Goal: Task Accomplishment & Management: Manage account settings

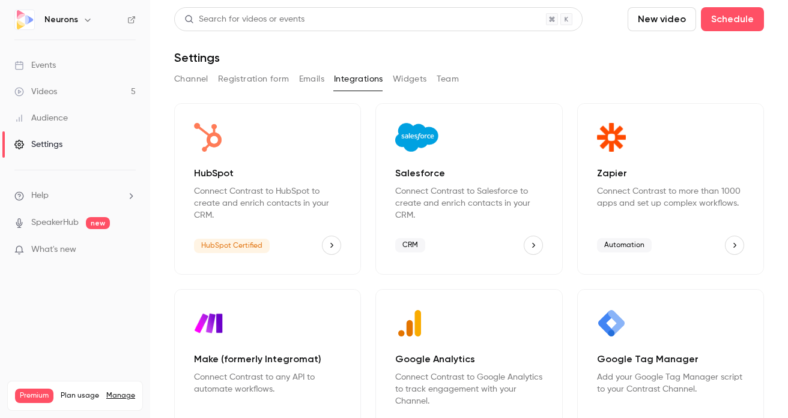
click at [332, 241] on icon "HubSpot" at bounding box center [331, 245] width 8 height 8
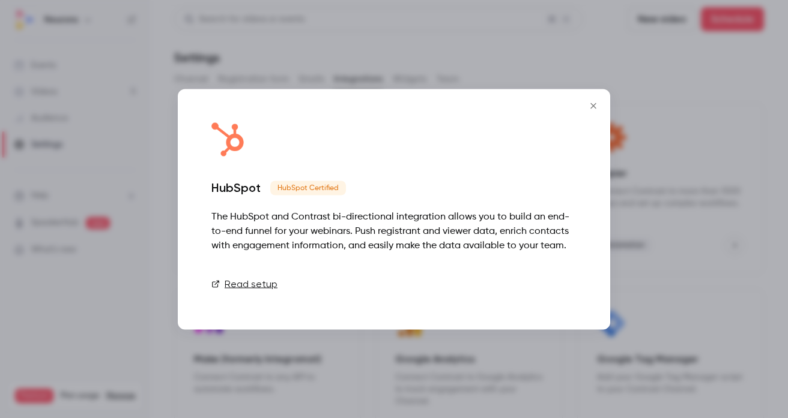
click at [547, 282] on link "Connect" at bounding box center [546, 284] width 60 height 24
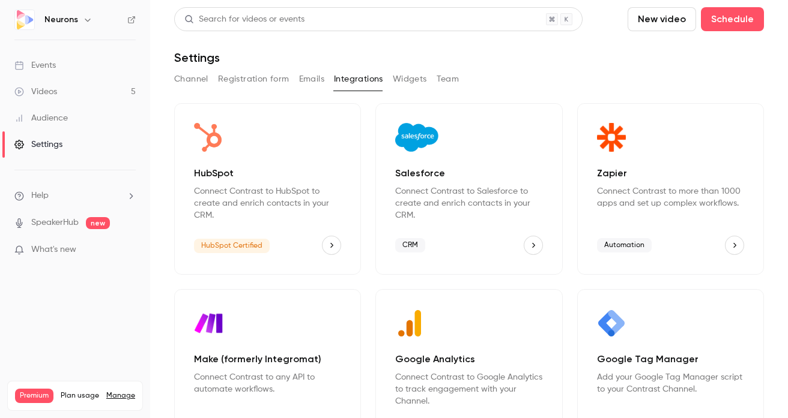
click at [84, 16] on icon "button" at bounding box center [88, 20] width 10 height 10
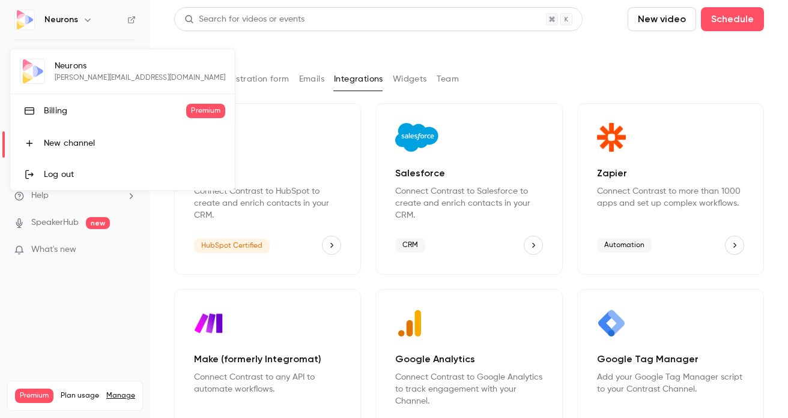
click at [74, 109] on div "Billing" at bounding box center [115, 111] width 142 height 12
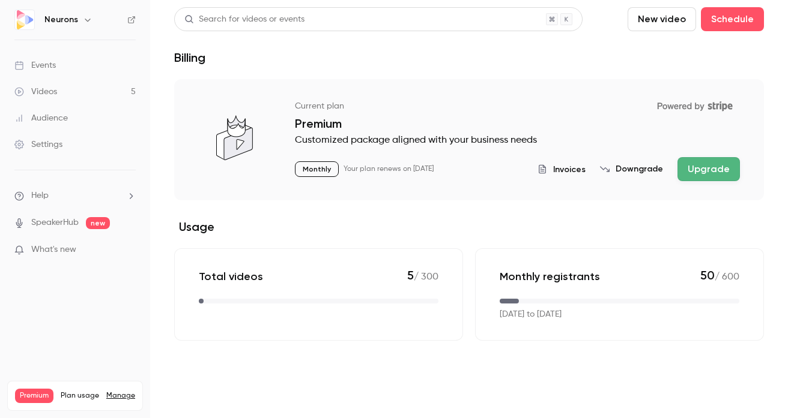
click at [59, 120] on div "Audience" at bounding box center [40, 118] width 53 height 12
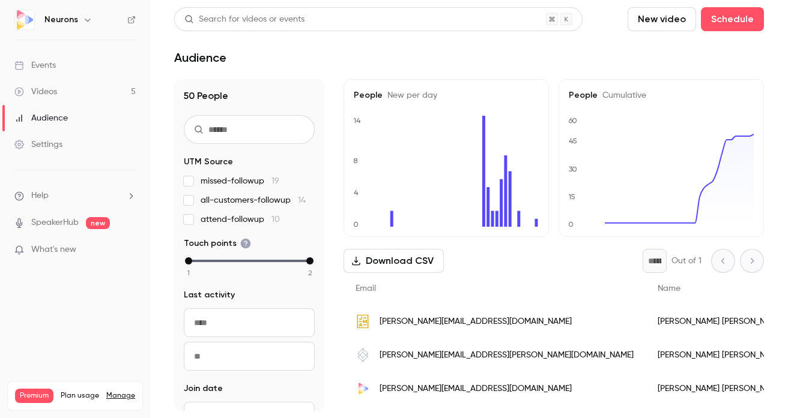
click at [53, 143] on div "Settings" at bounding box center [38, 145] width 48 height 12
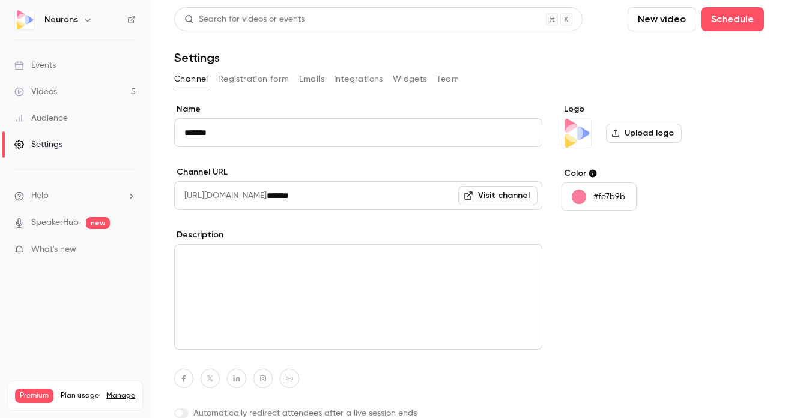
click at [440, 70] on button "Team" at bounding box center [447, 79] width 23 height 19
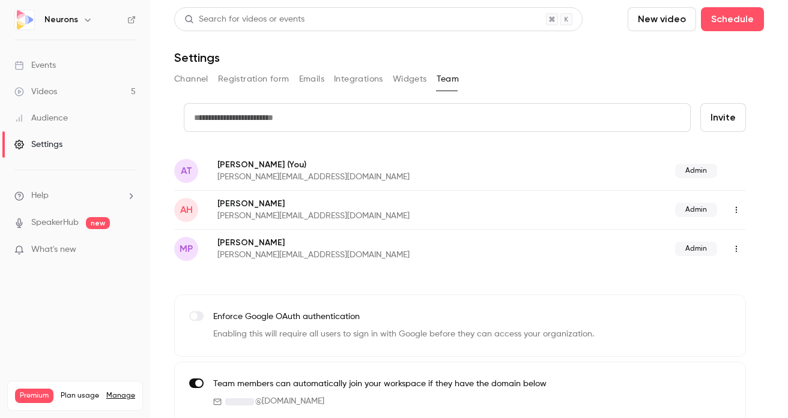
click at [318, 119] on input "text" at bounding box center [437, 117] width 507 height 29
type input "**********"
click at [259, 137] on form "**********" at bounding box center [459, 127] width 571 height 48
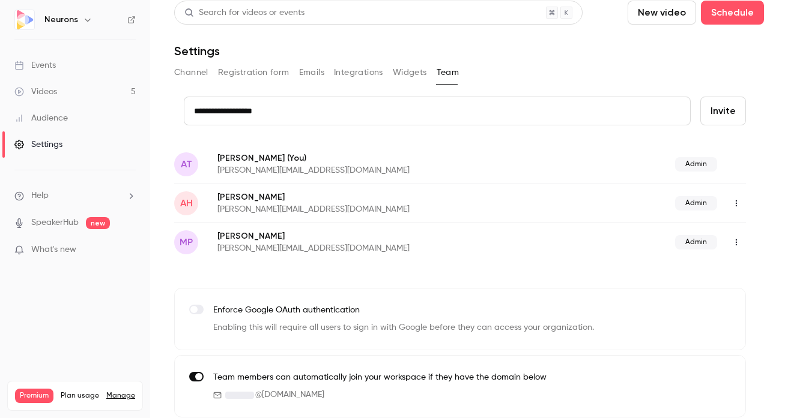
click at [719, 110] on button "Invite" at bounding box center [723, 111] width 46 height 29
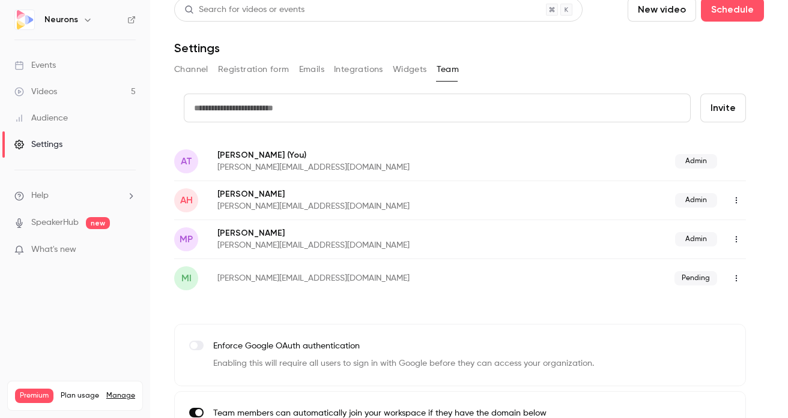
scroll to position [0, 0]
